Goal: Information Seeking & Learning: Learn about a topic

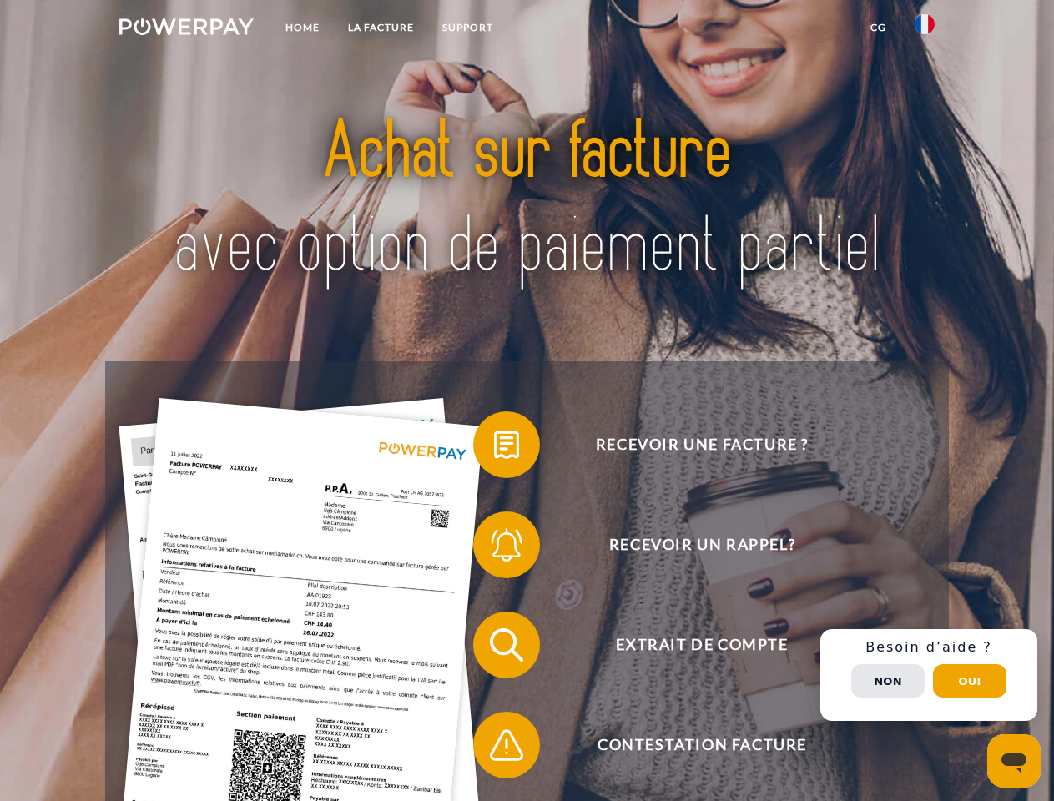
click at [186, 29] on img at bounding box center [186, 26] width 134 height 17
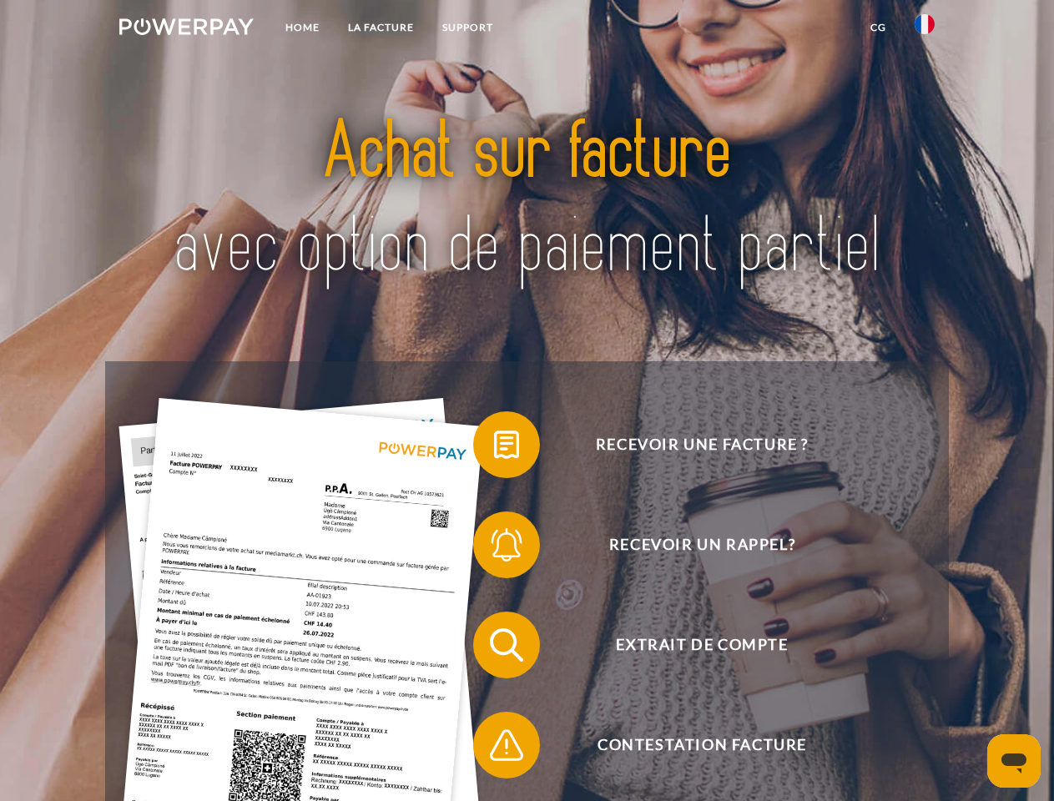
click at [925, 29] on img at bounding box center [925, 24] width 20 height 20
click at [878, 28] on link "CG" at bounding box center [878, 28] width 44 height 30
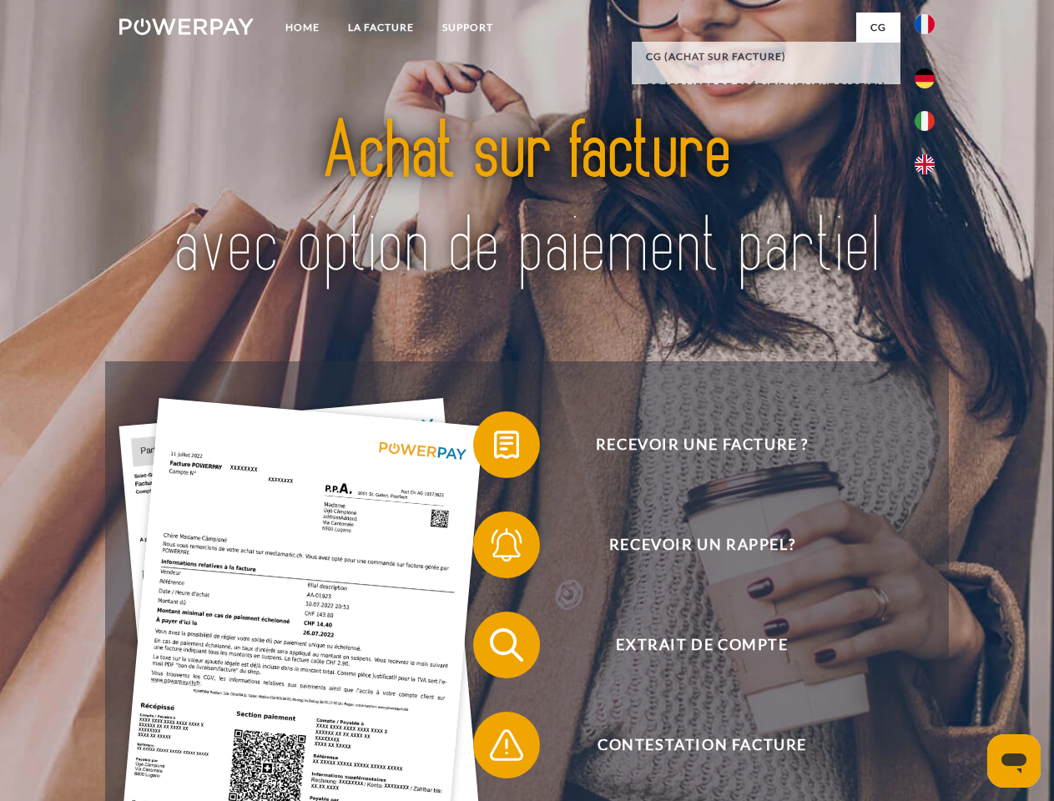
click at [494, 448] on span at bounding box center [481, 444] width 83 height 83
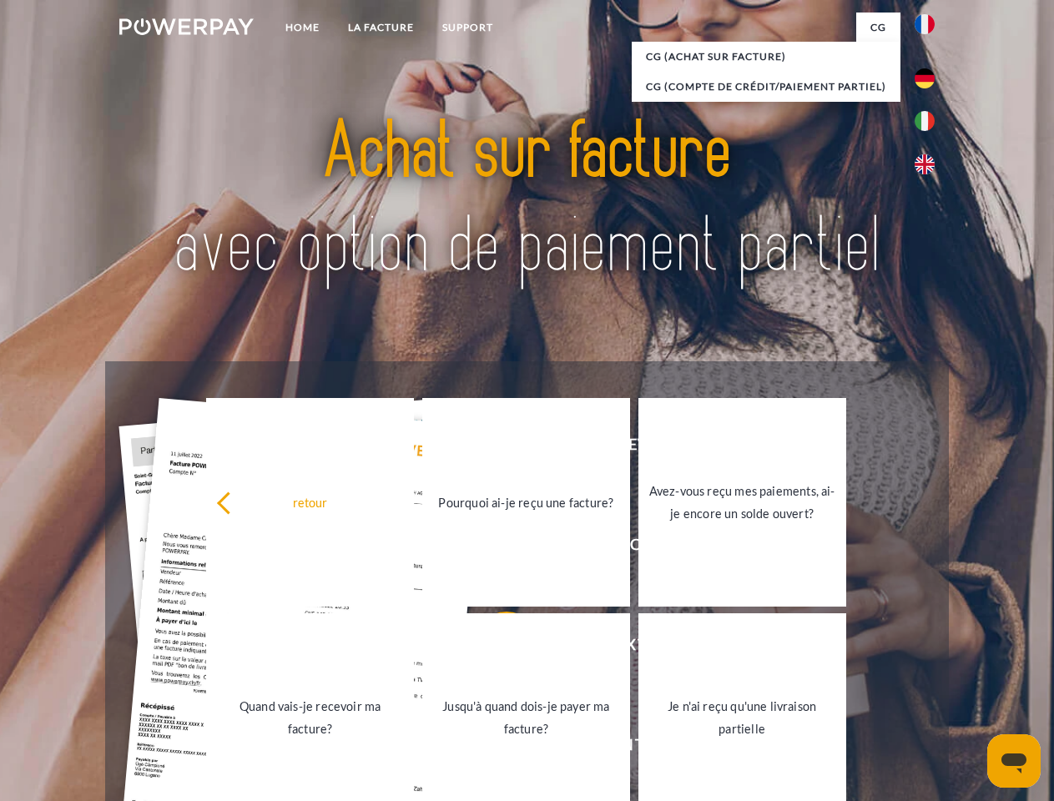
click at [494, 548] on div "Recevoir une facture ? Recevoir un rappel? Extrait de compte retour" at bounding box center [526, 695] width 843 height 668
click at [494, 648] on link "Jusqu'à quand dois-je payer ma facture?" at bounding box center [526, 717] width 208 height 209
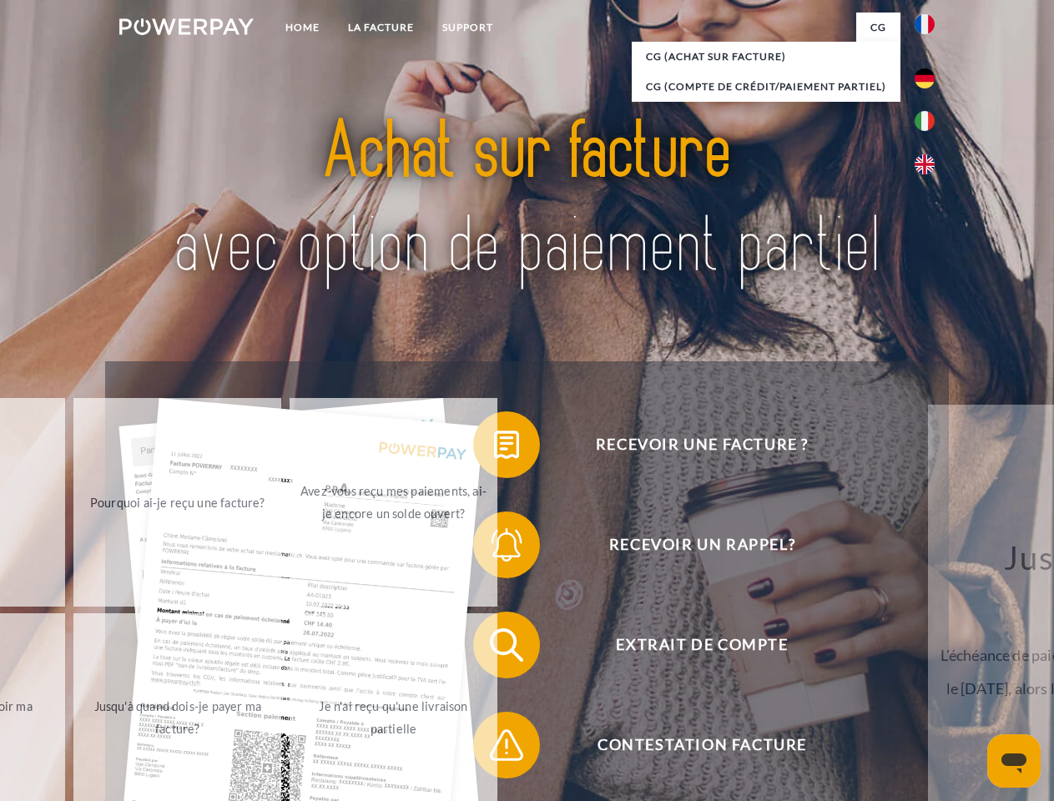
click at [494, 748] on span at bounding box center [481, 744] width 83 height 83
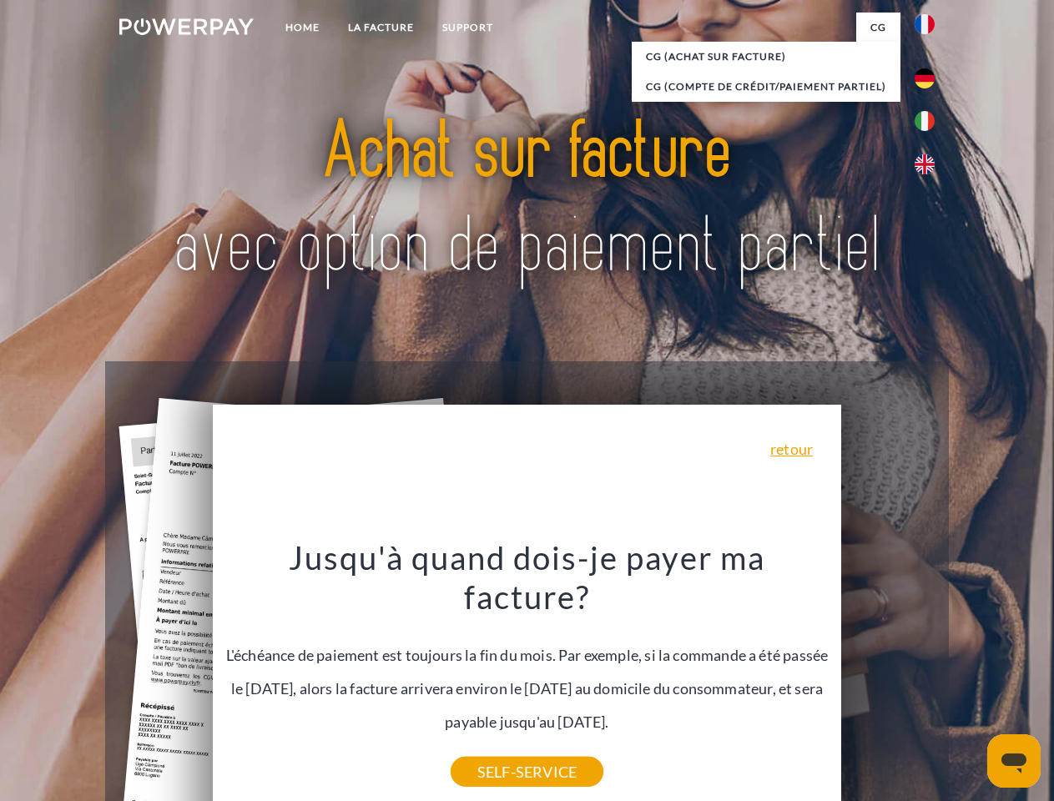
click at [929, 675] on div "Recevoir une facture ? Recevoir un rappel? Extrait de compte retour" at bounding box center [526, 695] width 843 height 668
click at [888, 678] on span "Extrait de compte" at bounding box center [701, 645] width 409 height 67
click at [970, 681] on header "Home LA FACTURE Support" at bounding box center [527, 576] width 1054 height 1152
